Goal: Task Accomplishment & Management: Manage account settings

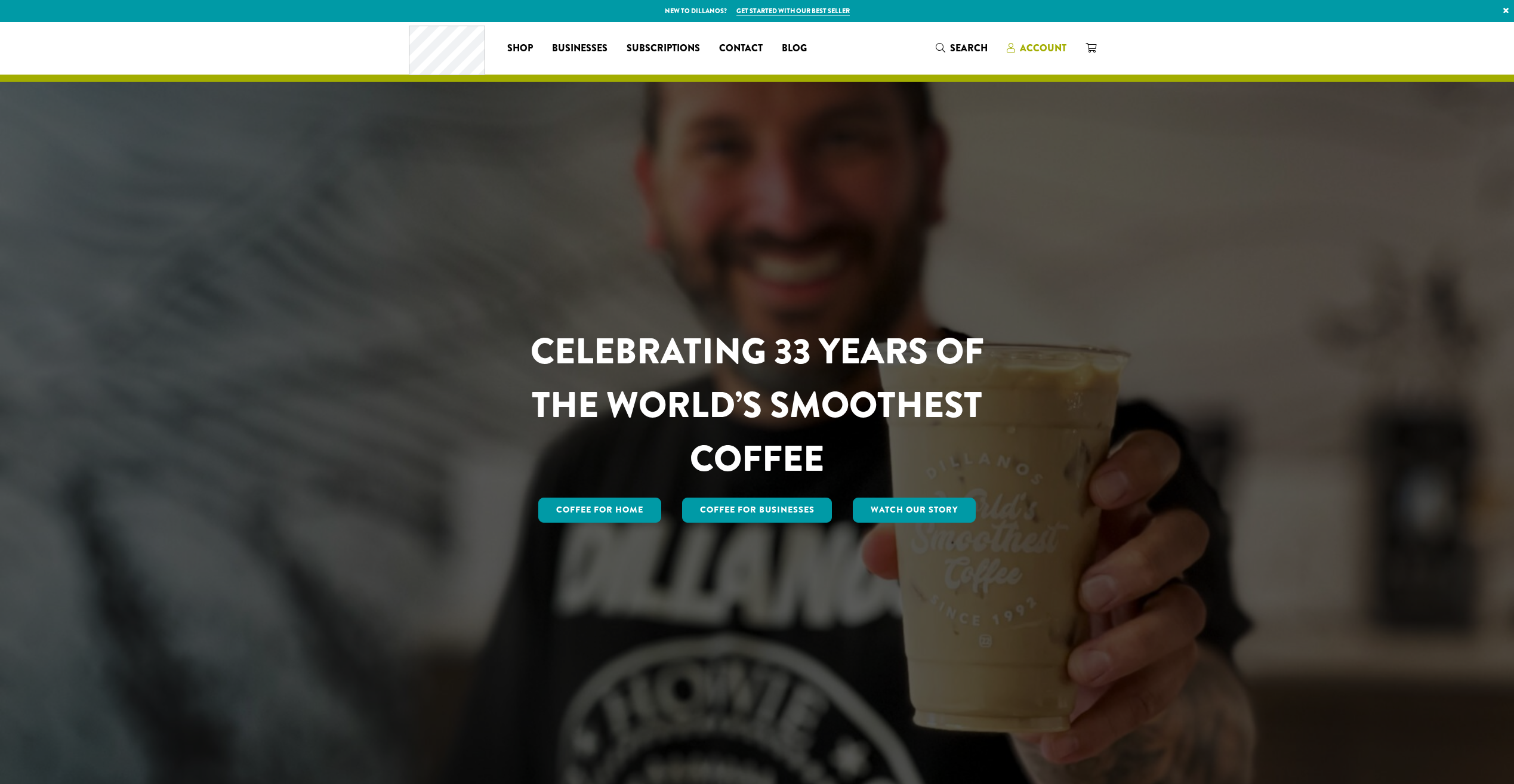
click at [1026, 43] on span "Account" at bounding box center [1043, 47] width 46 height 14
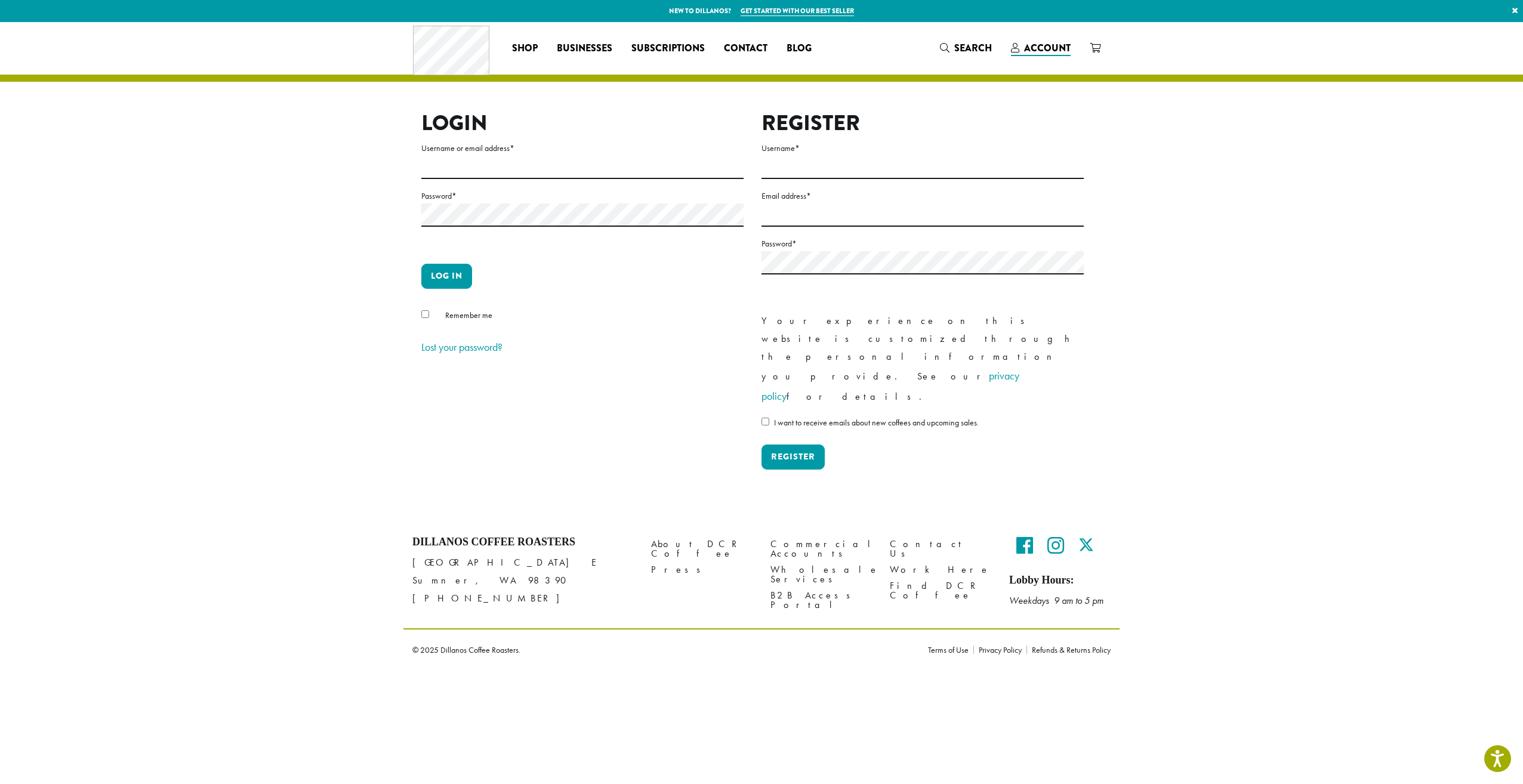
click at [539, 154] on label "Username or email address *" at bounding box center [583, 148] width 323 height 15
click at [539, 156] on input "Username or email address *" at bounding box center [583, 167] width 323 height 23
type input "**********"
click at [422, 264] on button "Log in" at bounding box center [447, 276] width 50 height 25
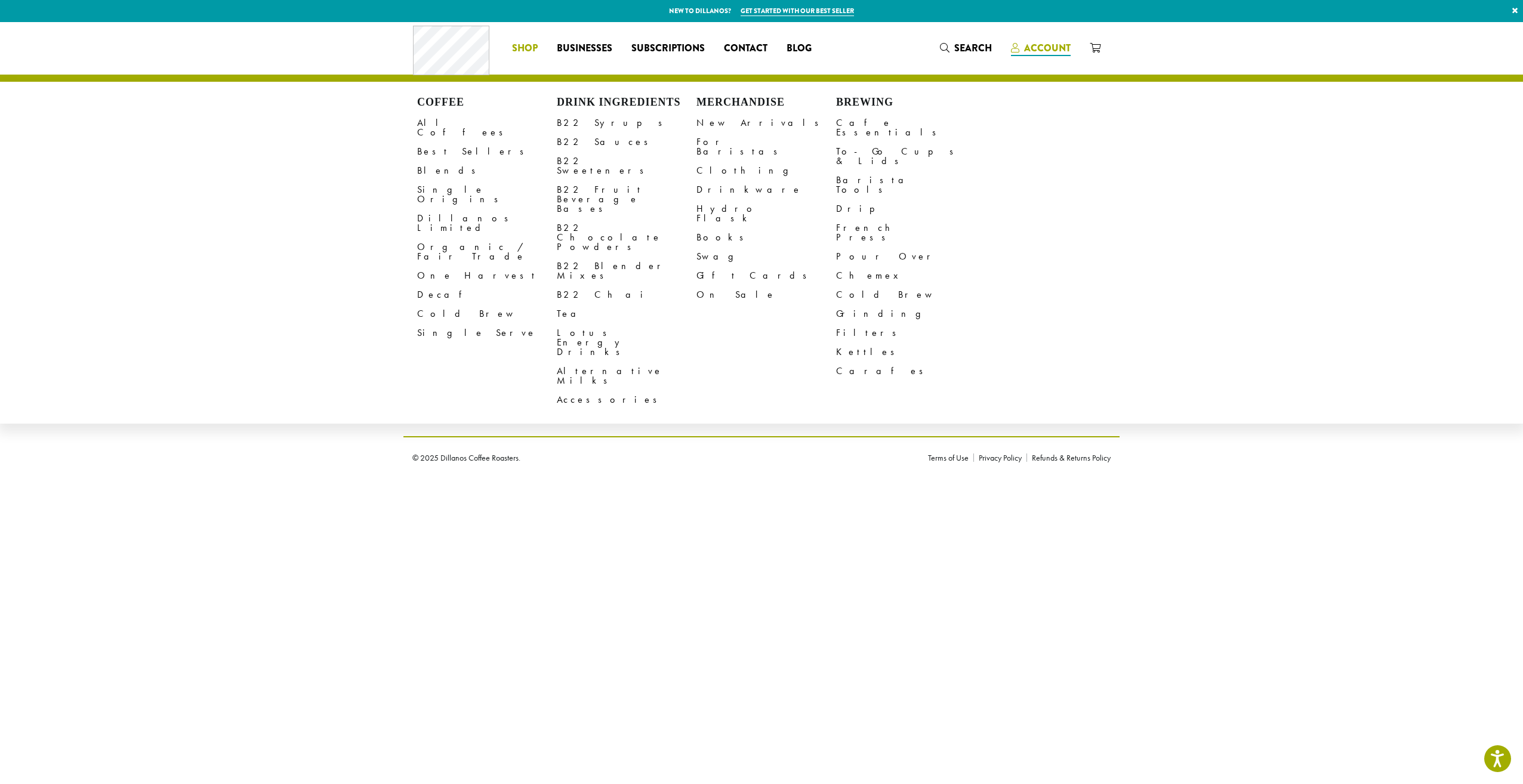
click at [1051, 50] on div "Coffee All Coffees Best Sellers Blends Single Origins Dillanos Limited Organic …" at bounding box center [761, 48] width 697 height 50
click at [602, 478] on html "Press Alt+1 for screen-reader mode, Alt+0 to cancel Accessibility Screen-Reader…" at bounding box center [761, 239] width 1523 height 478
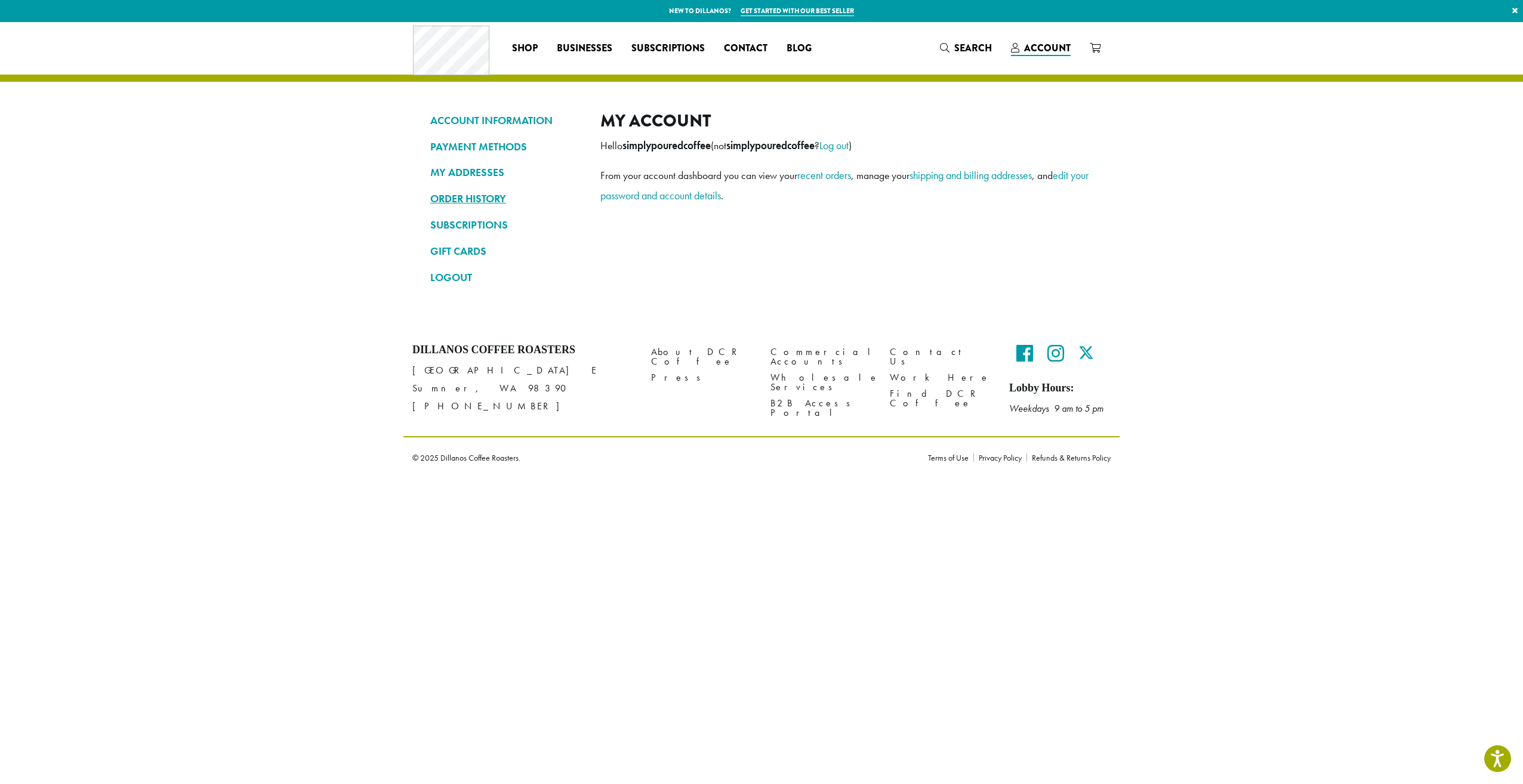
click at [480, 194] on link "ORDER HISTORY" at bounding box center [507, 198] width 152 height 20
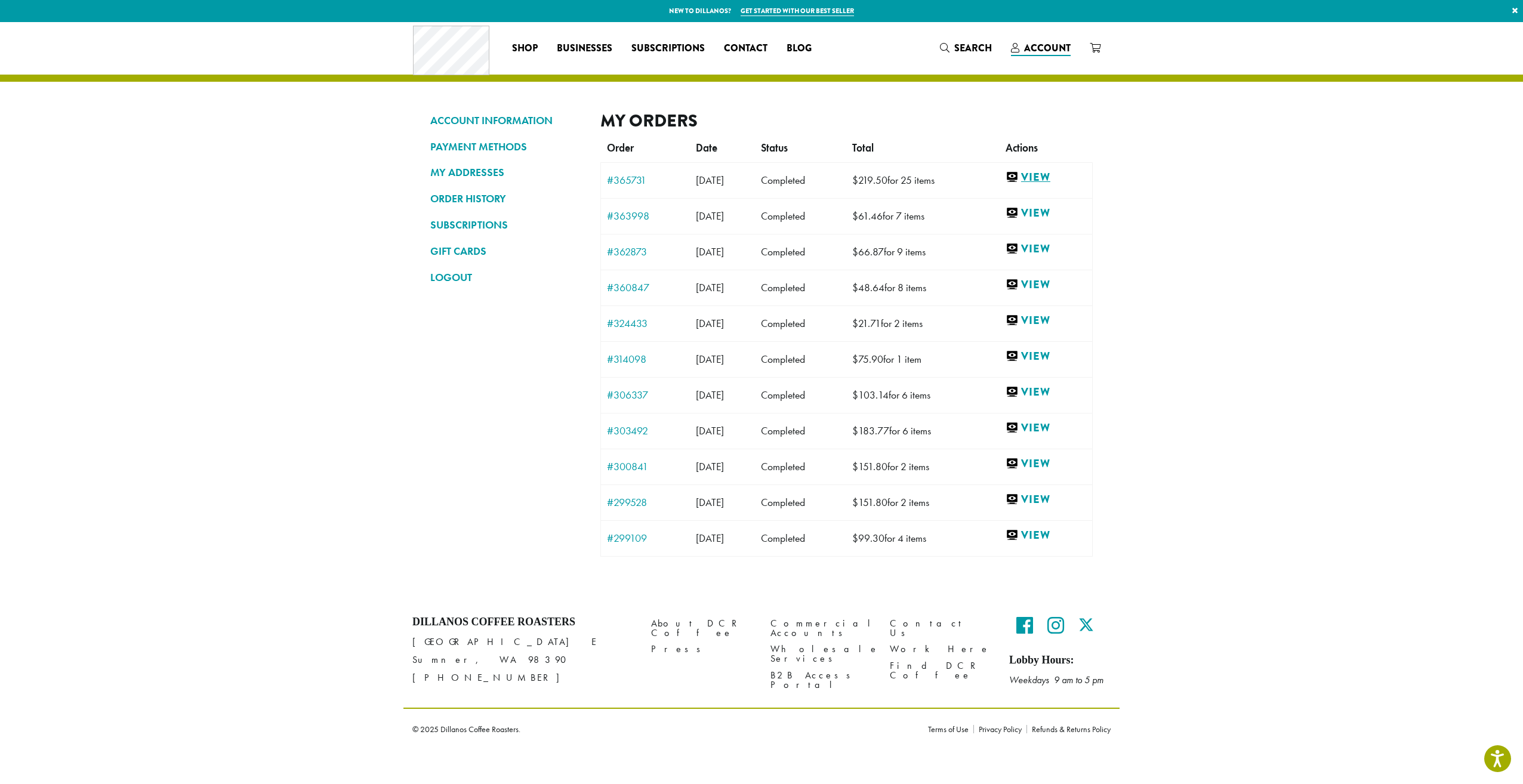
click at [1060, 182] on link "View" at bounding box center [1046, 178] width 81 height 15
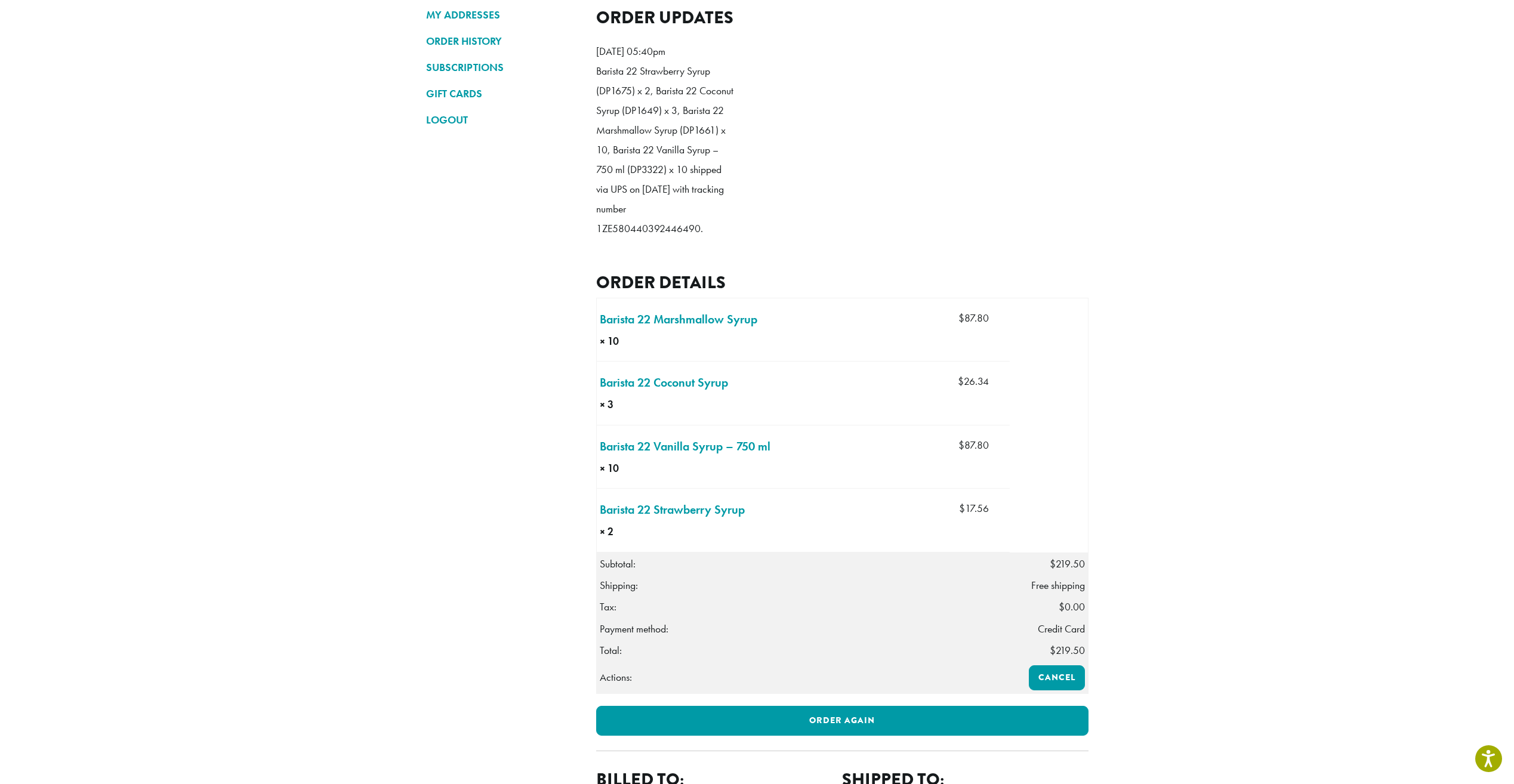
scroll to position [179, 0]
